Goal: Transaction & Acquisition: Purchase product/service

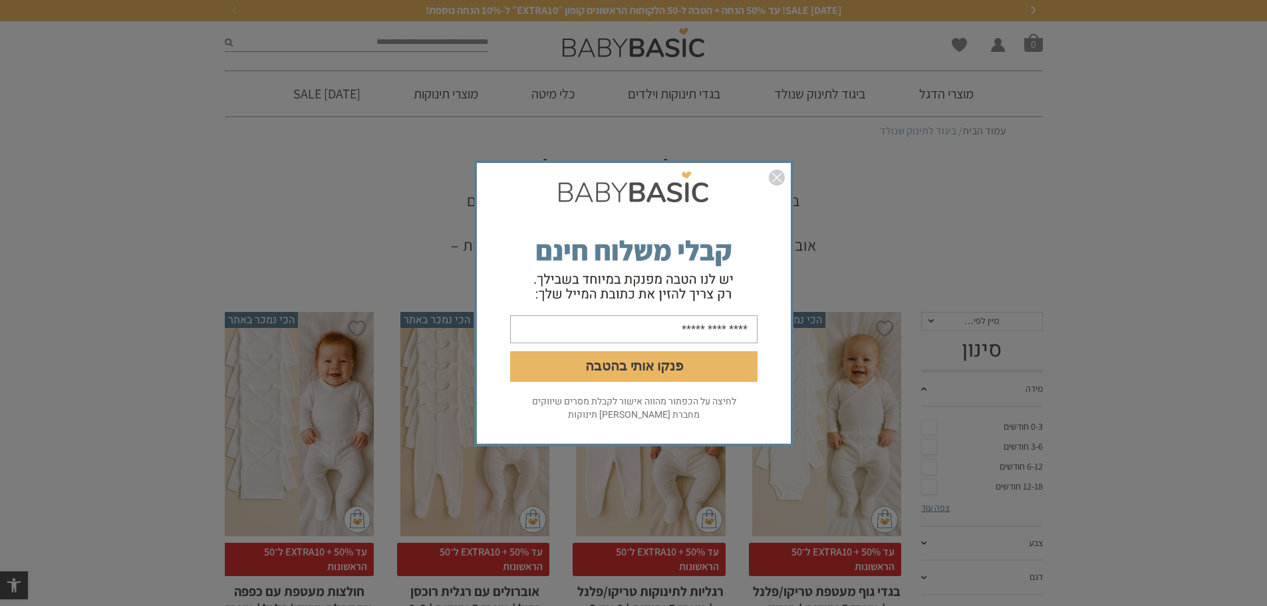
click at [780, 173] on img "סגור" at bounding box center [777, 178] width 16 height 16
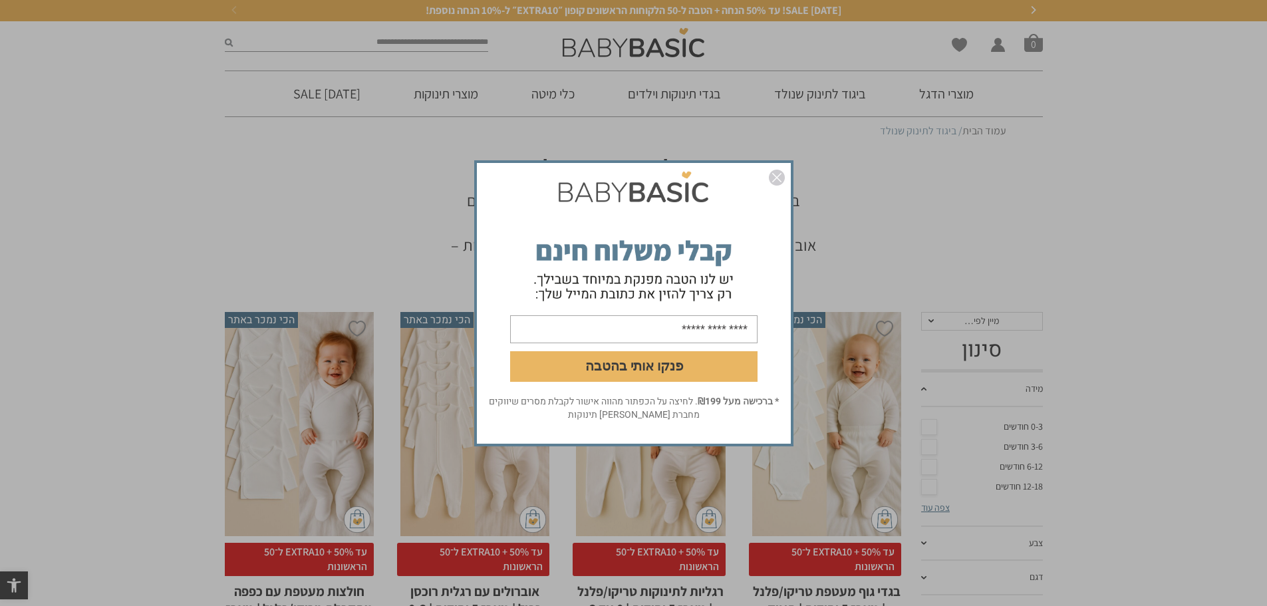
click at [779, 179] on img "סגור" at bounding box center [777, 178] width 16 height 16
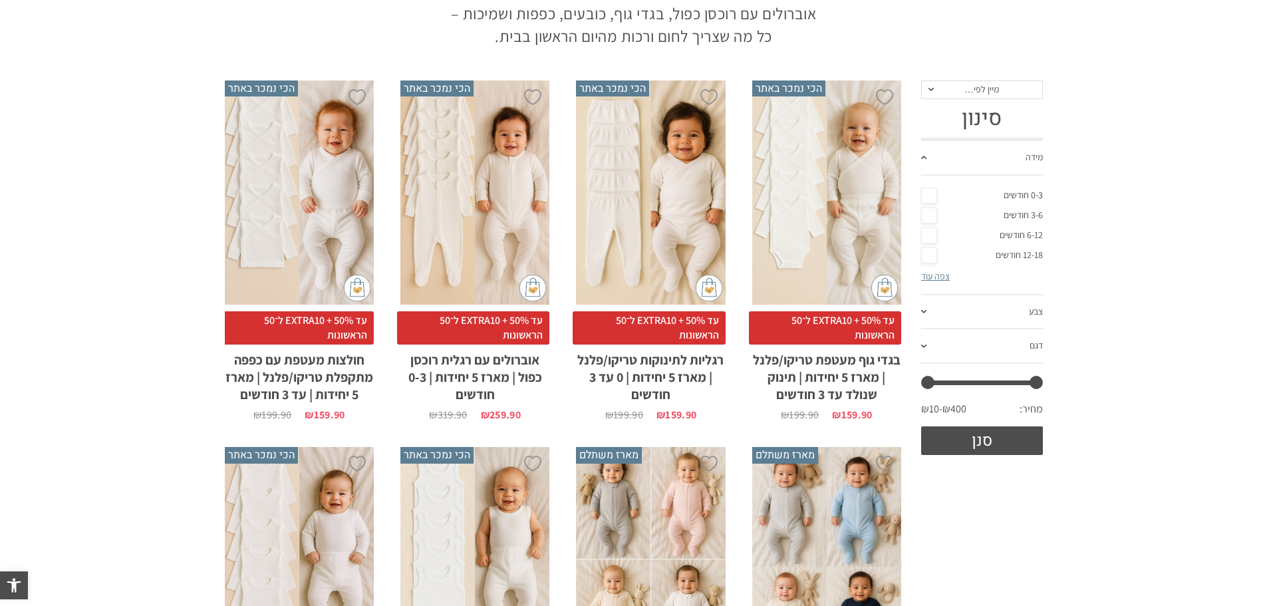
scroll to position [266, 0]
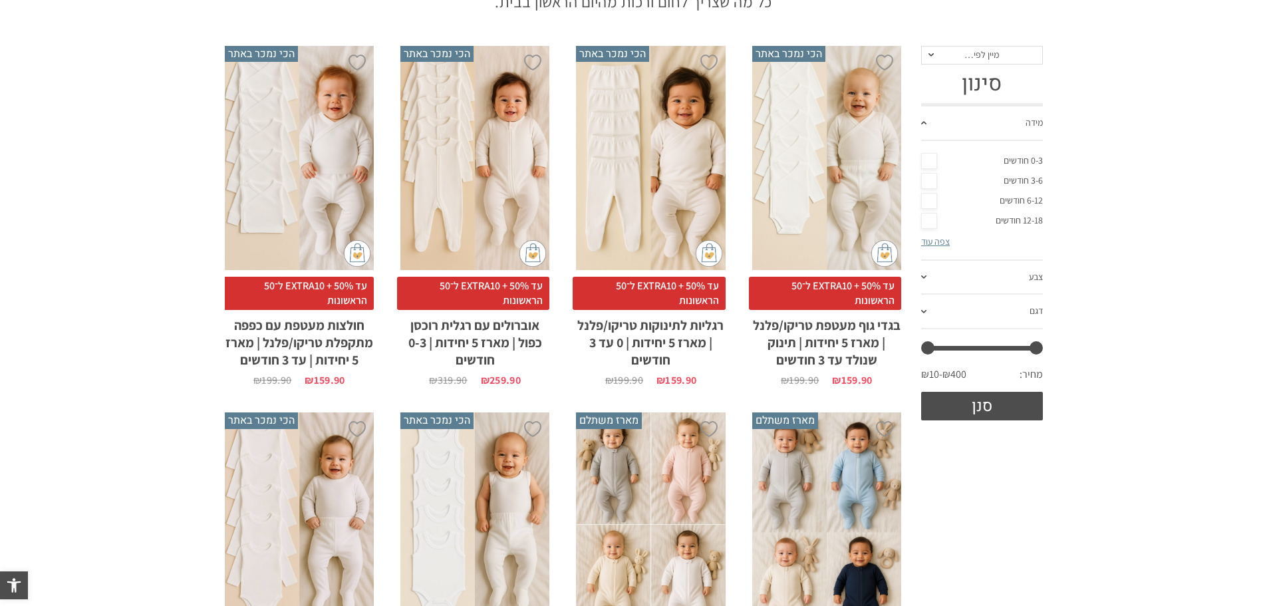
click at [934, 161] on link "0-3 חודשים" at bounding box center [982, 161] width 122 height 20
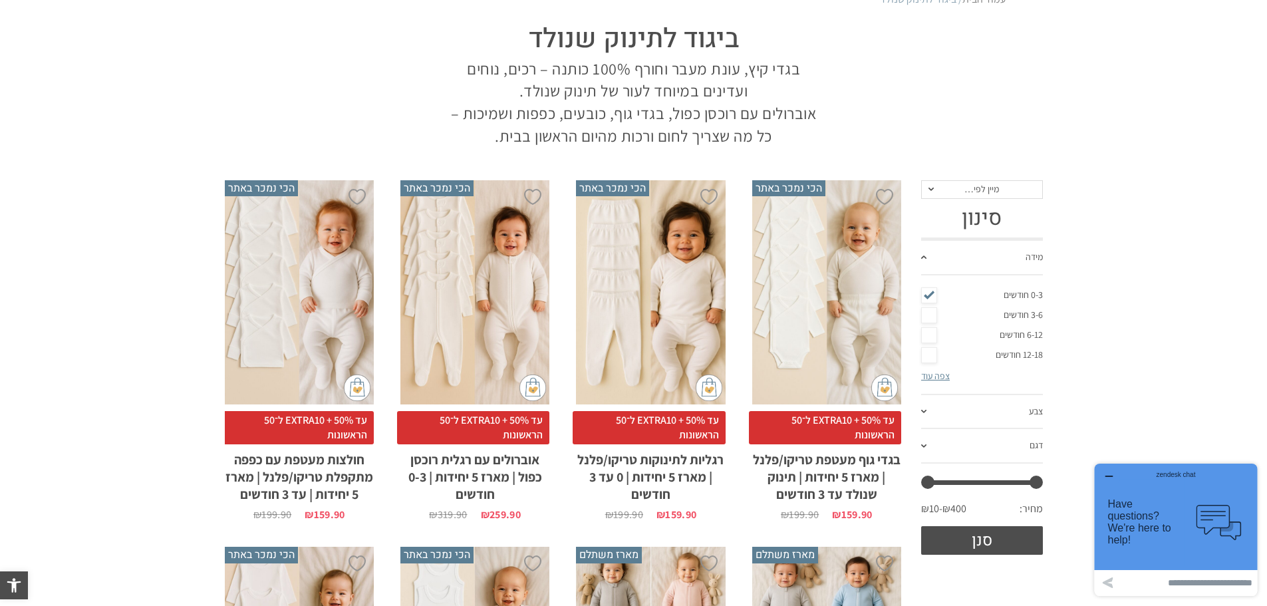
scroll to position [0, 0]
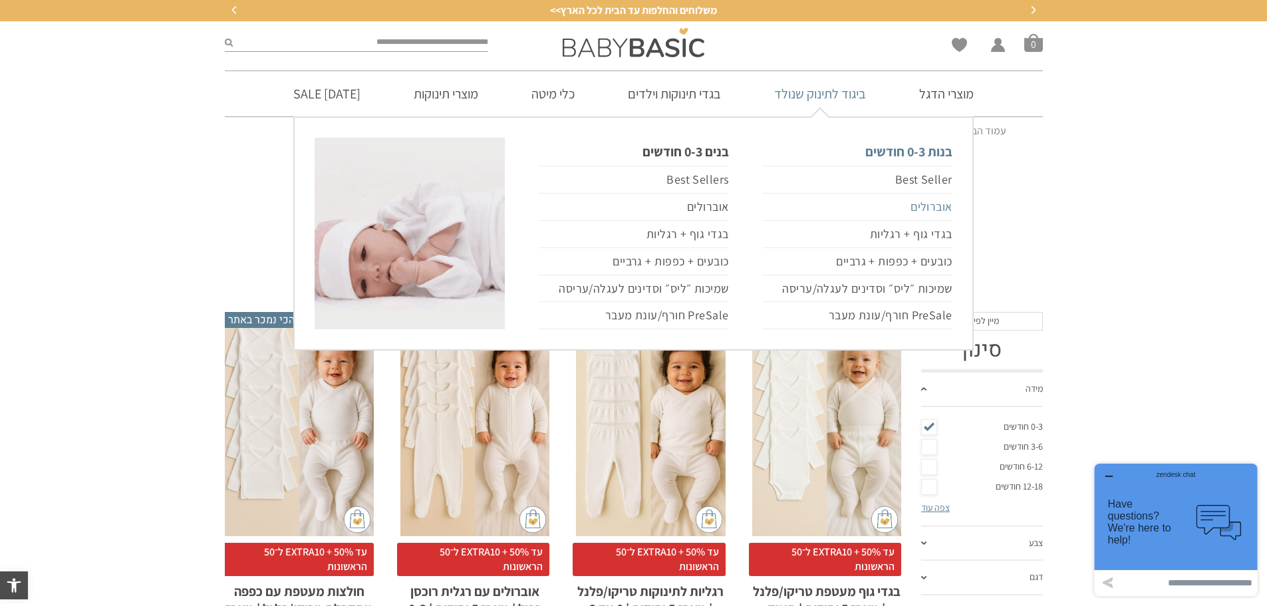
click at [920, 209] on link "אוברולים" at bounding box center [857, 207] width 190 height 27
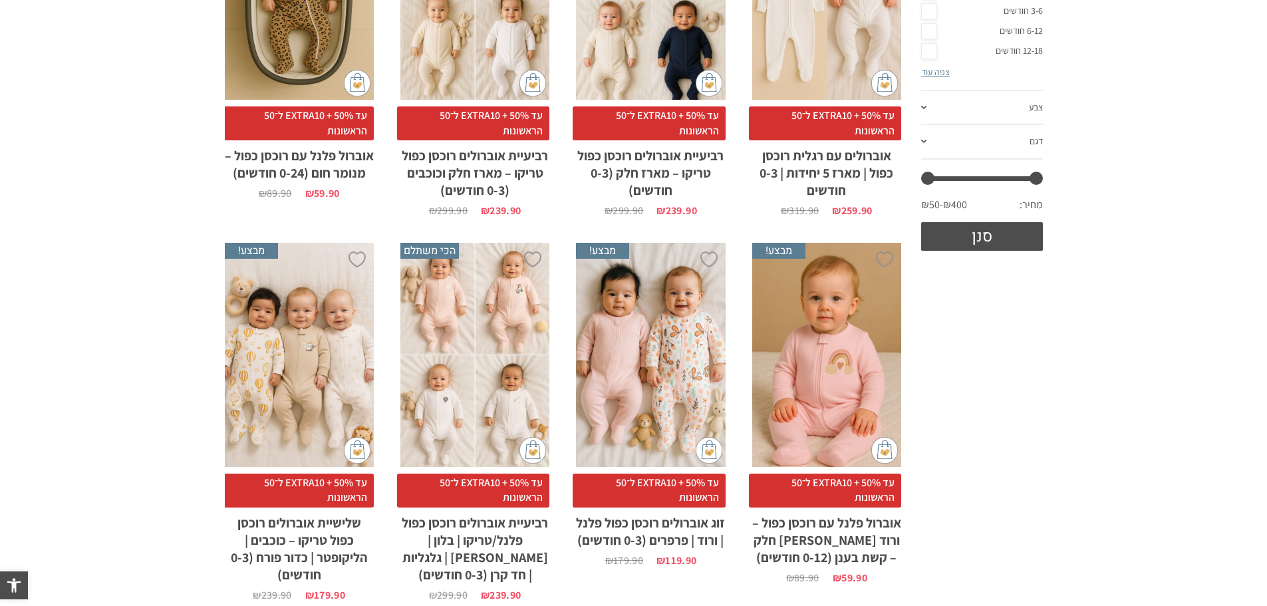
scroll to position [399, 0]
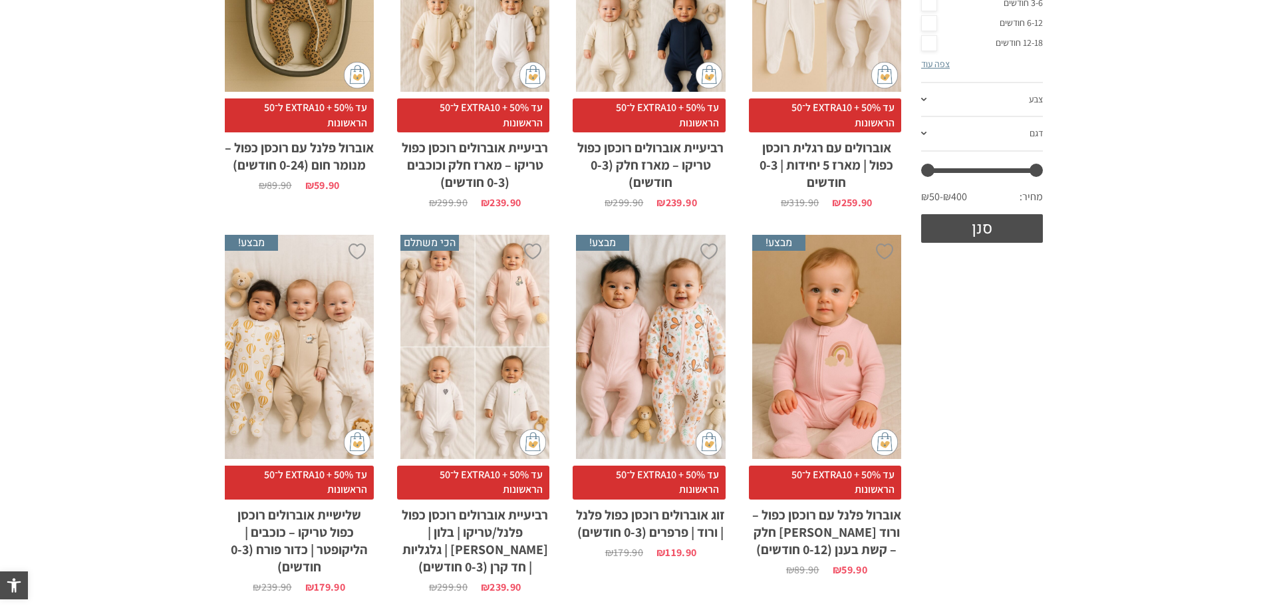
click at [826, 360] on div "x בחירת מידה 0-3m 3-6m 6-12m" at bounding box center [826, 347] width 149 height 224
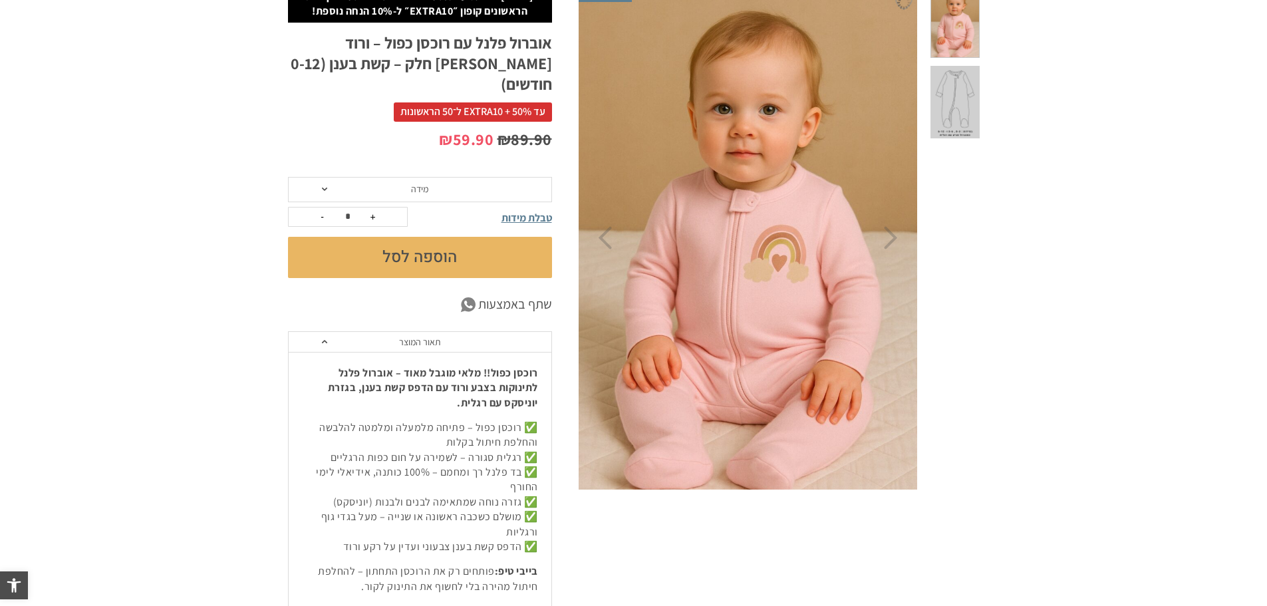
scroll to position [200, 0]
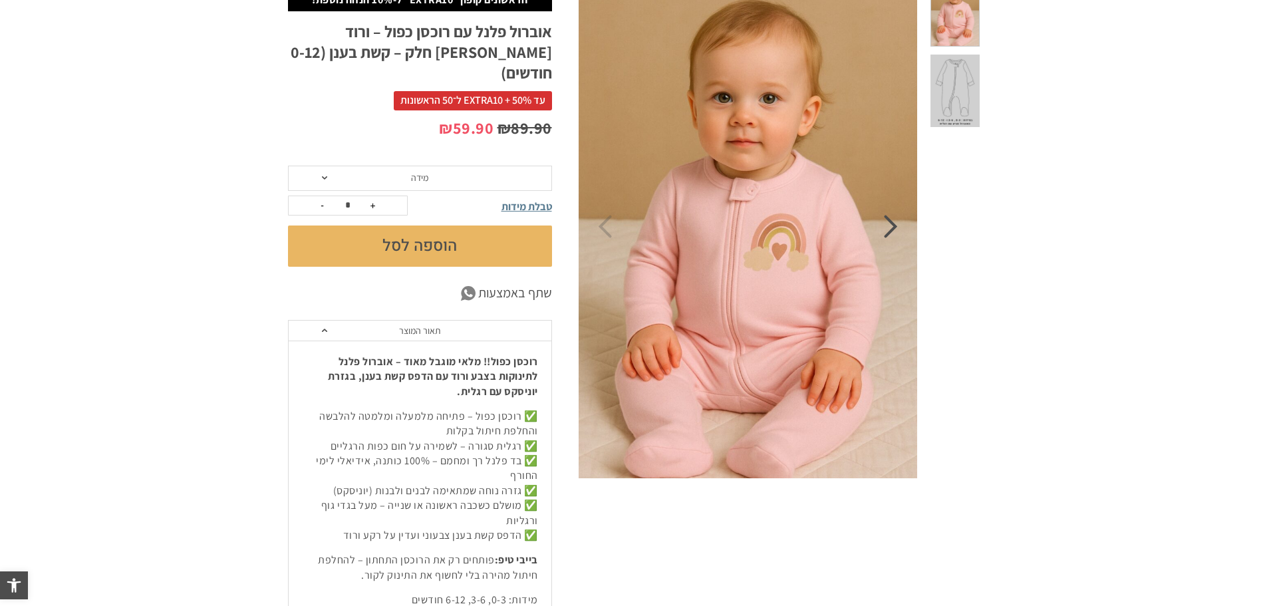
click at [888, 227] on icon "Next" at bounding box center [891, 226] width 14 height 23
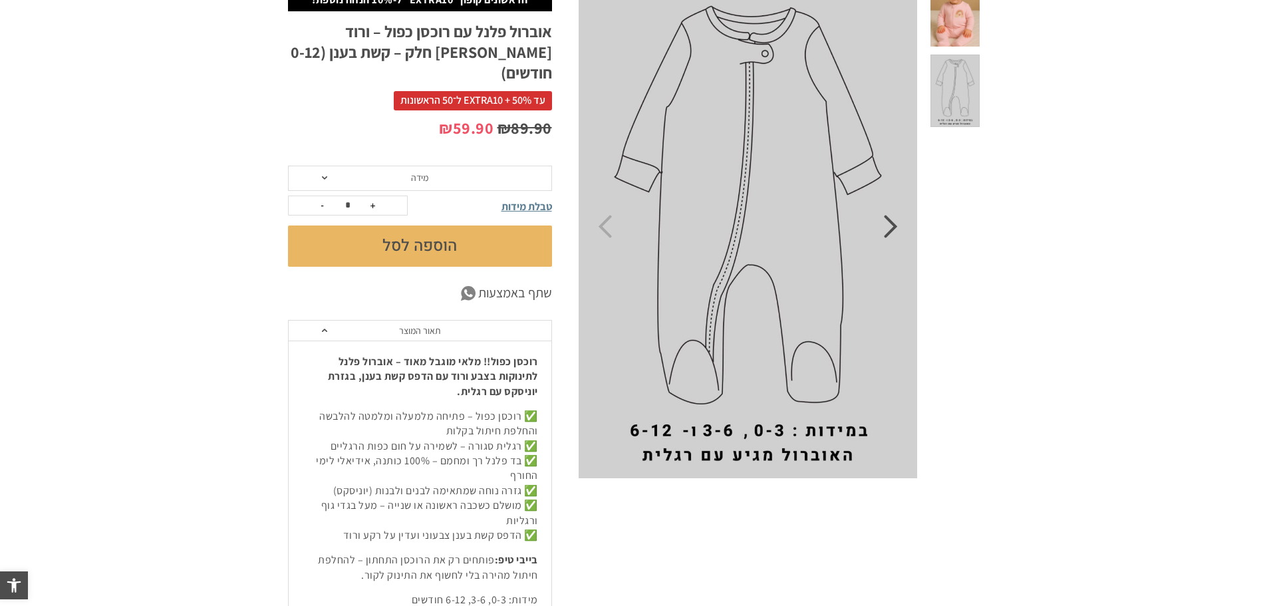
click at [888, 227] on icon "Next" at bounding box center [891, 226] width 14 height 23
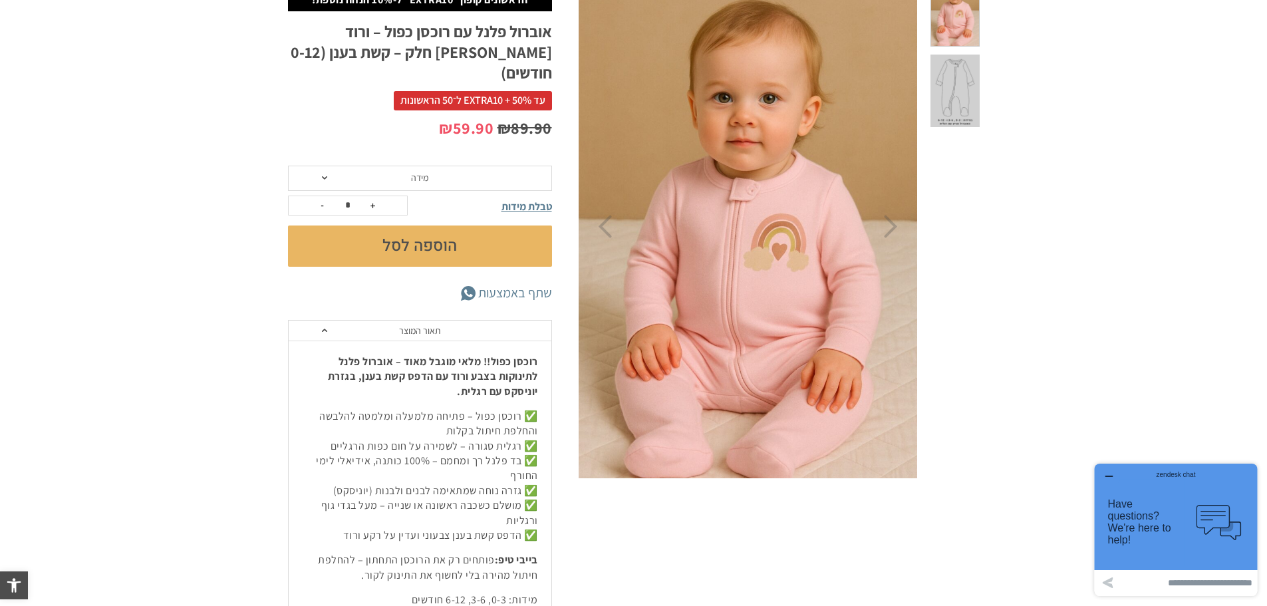
scroll to position [133, 0]
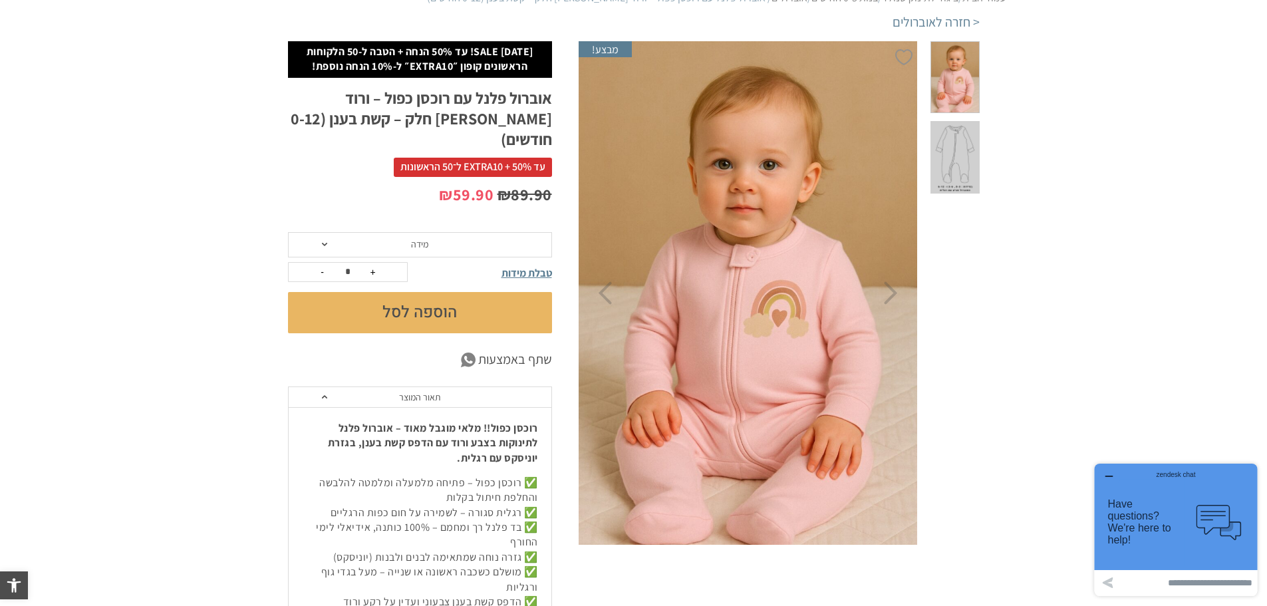
click at [340, 232] on span "מידה" at bounding box center [420, 244] width 264 height 25
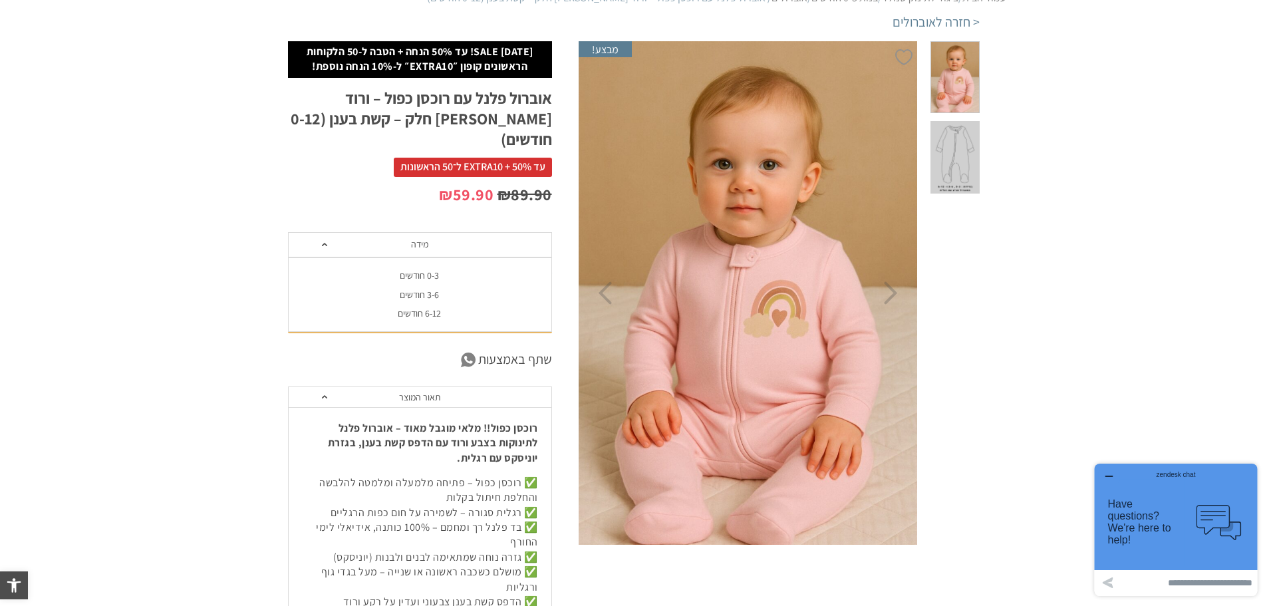
click at [398, 270] on div "0-3 חודשים" at bounding box center [419, 275] width 264 height 11
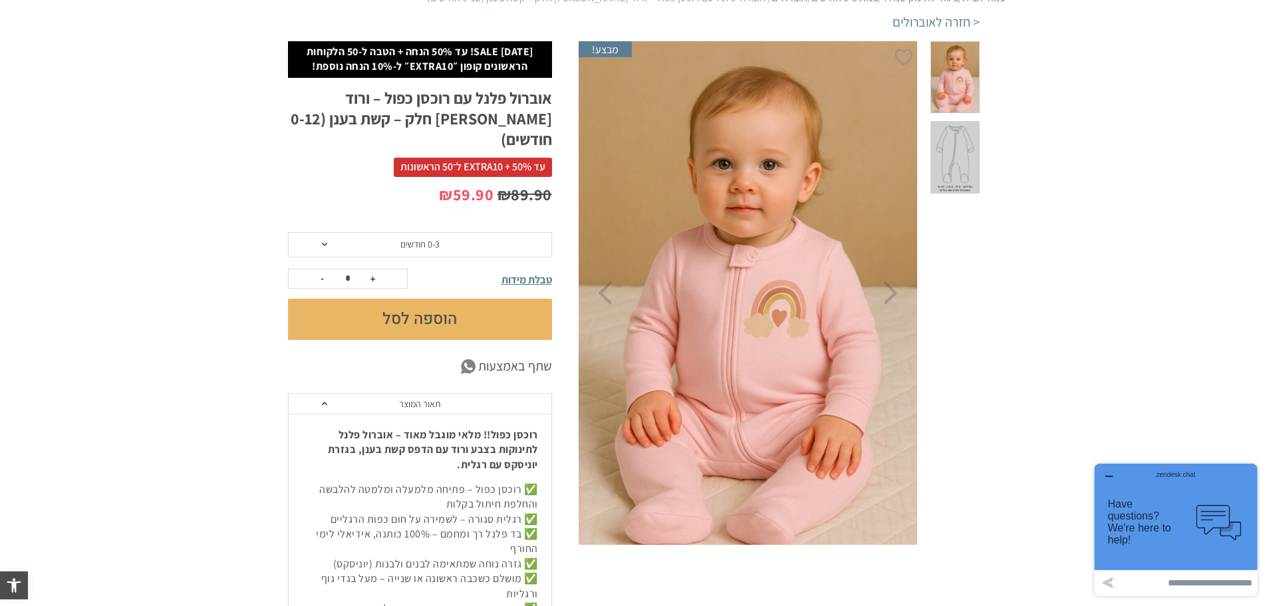
click at [1115, 478] on div "zendesk chat" at bounding box center [1176, 472] width 130 height 13
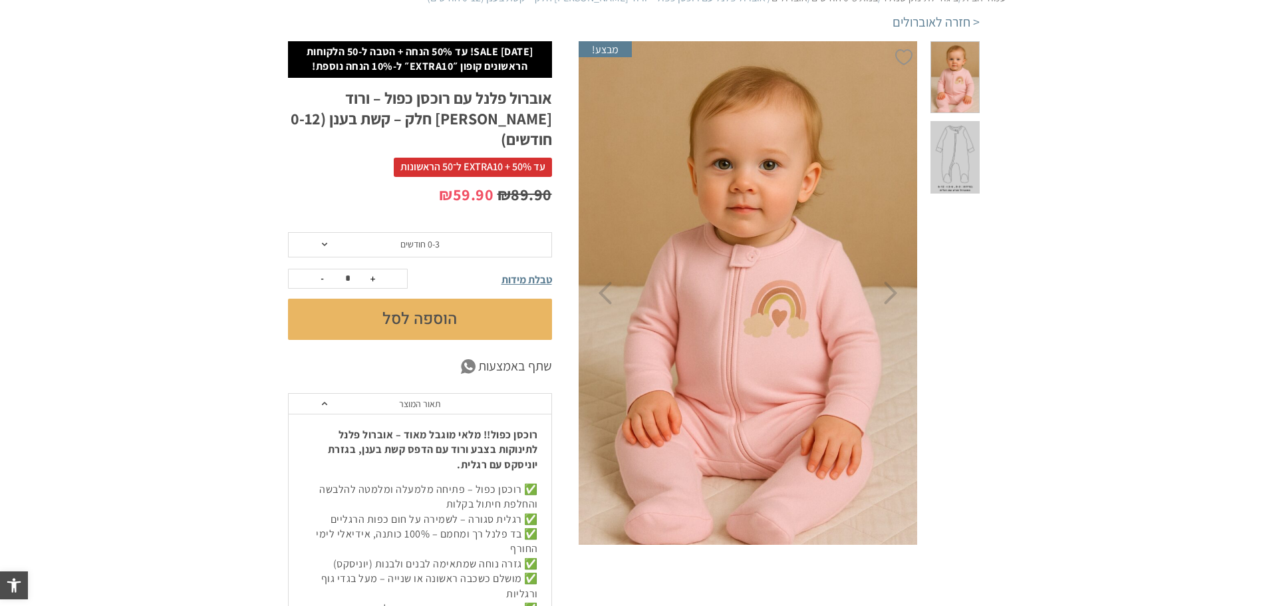
scroll to position [0, 0]
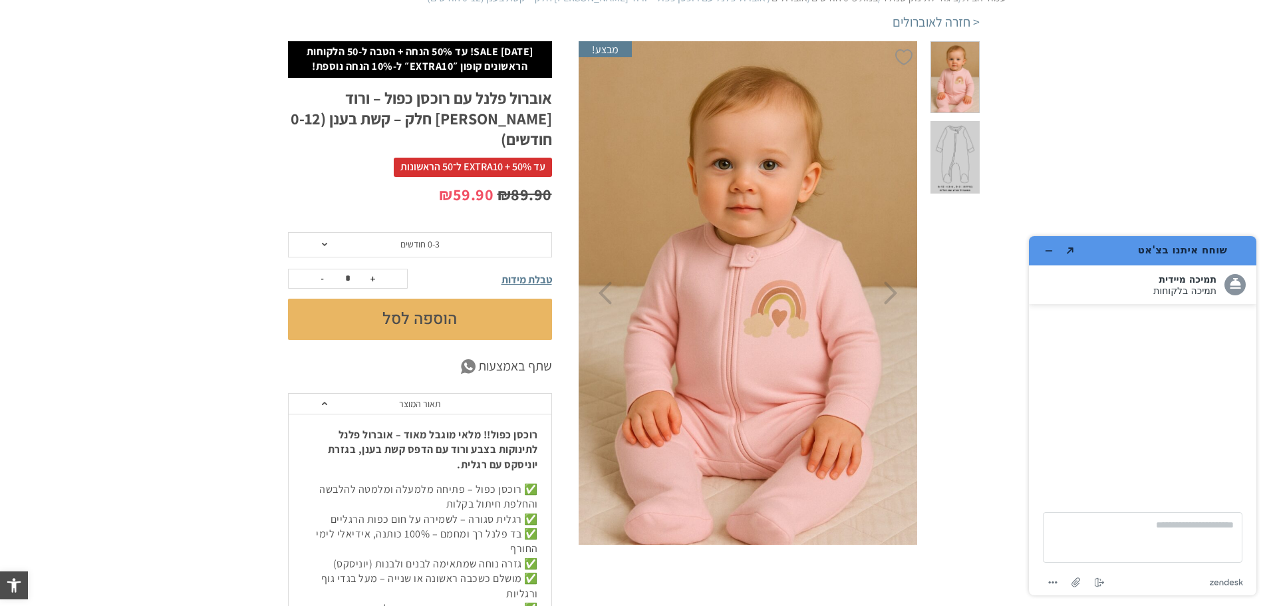
click at [424, 307] on button "הוספה לסל" at bounding box center [420, 319] width 264 height 41
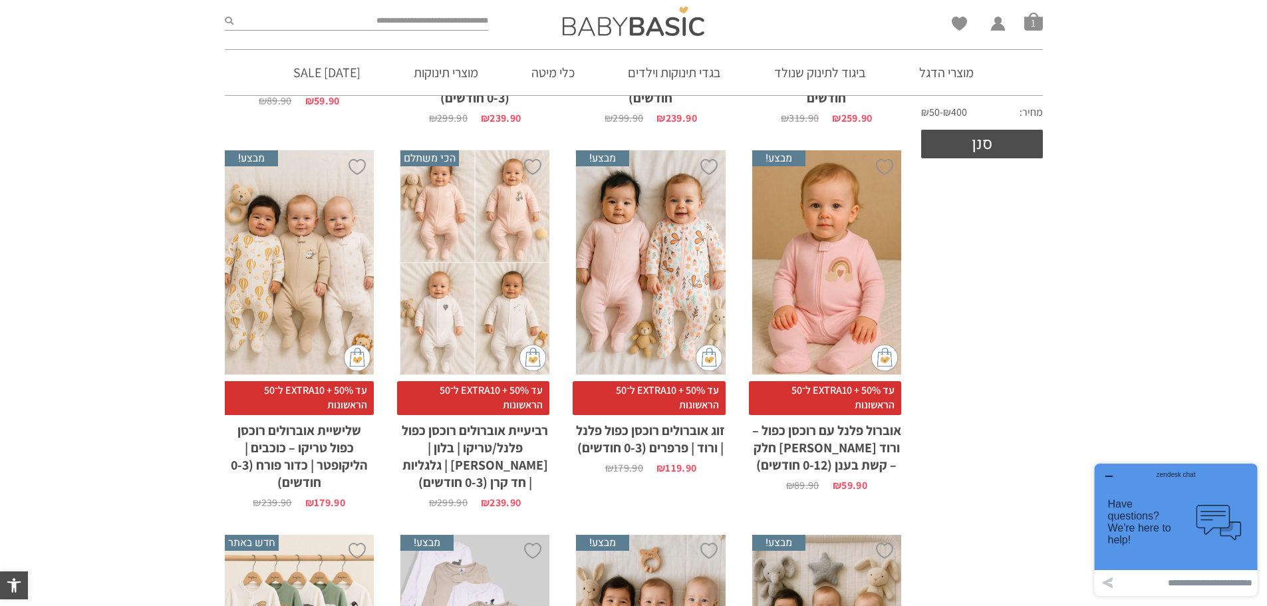
scroll to position [487, 0]
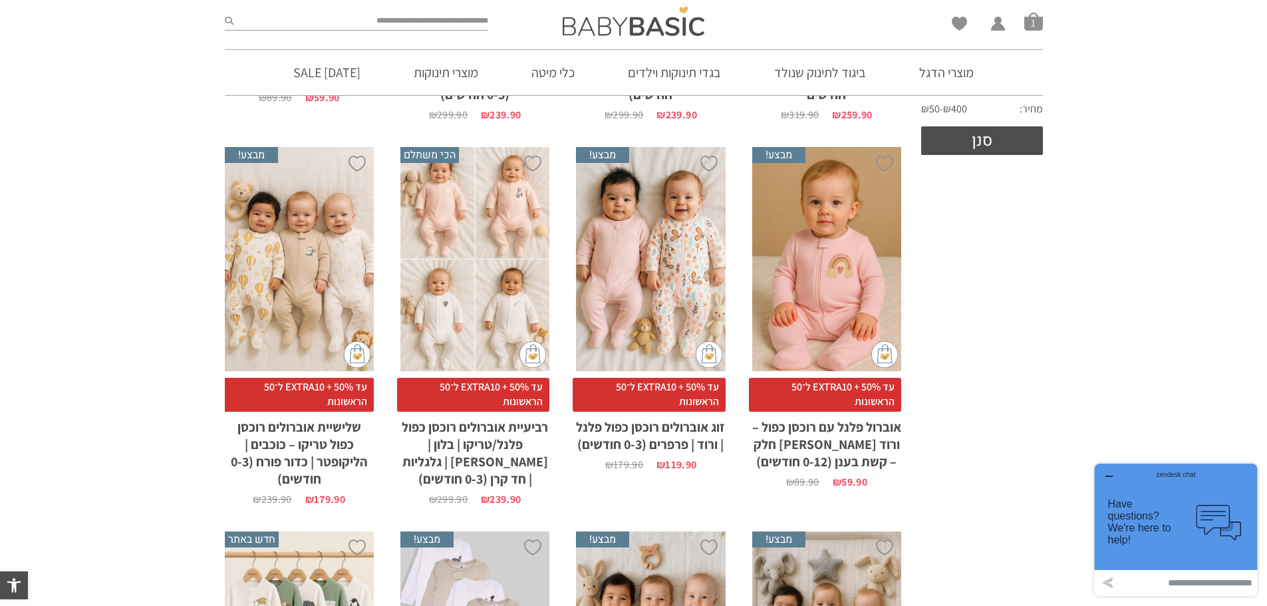
click at [689, 252] on div "x הוספה לסל" at bounding box center [650, 259] width 149 height 224
